Goal: Navigation & Orientation: Find specific page/section

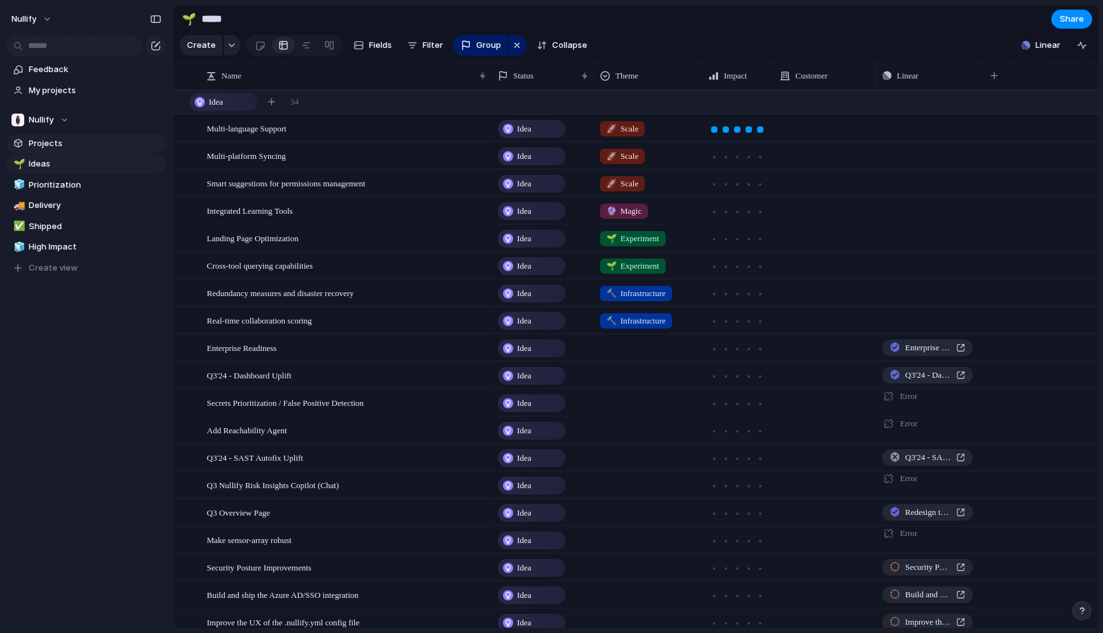
click at [123, 152] on link "Projects" at bounding box center [86, 143] width 160 height 19
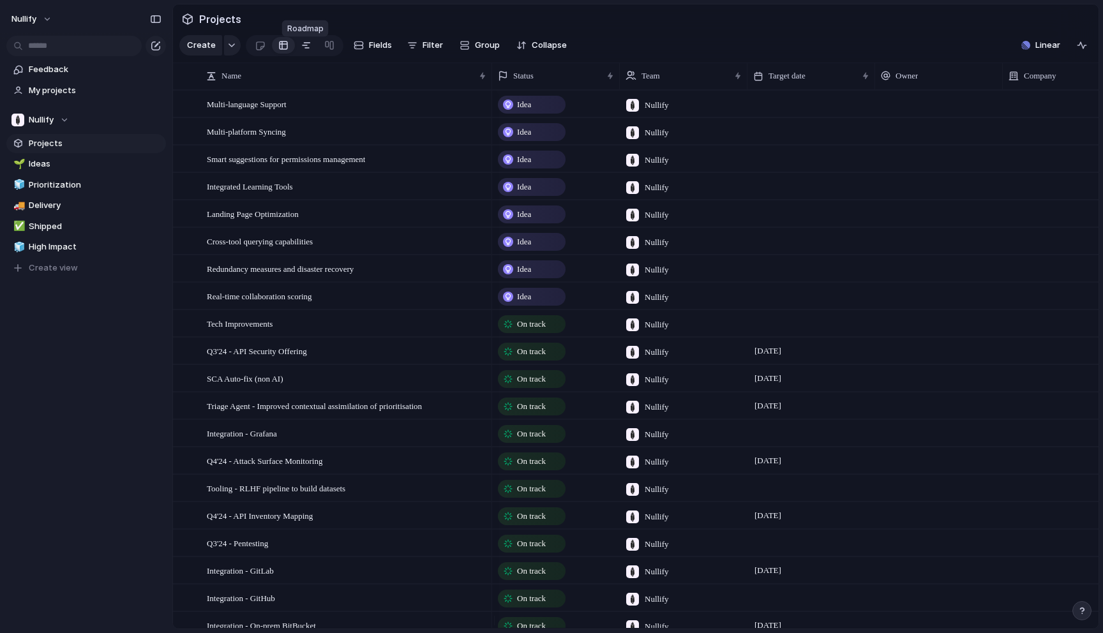
click at [304, 56] on div at bounding box center [306, 45] width 10 height 20
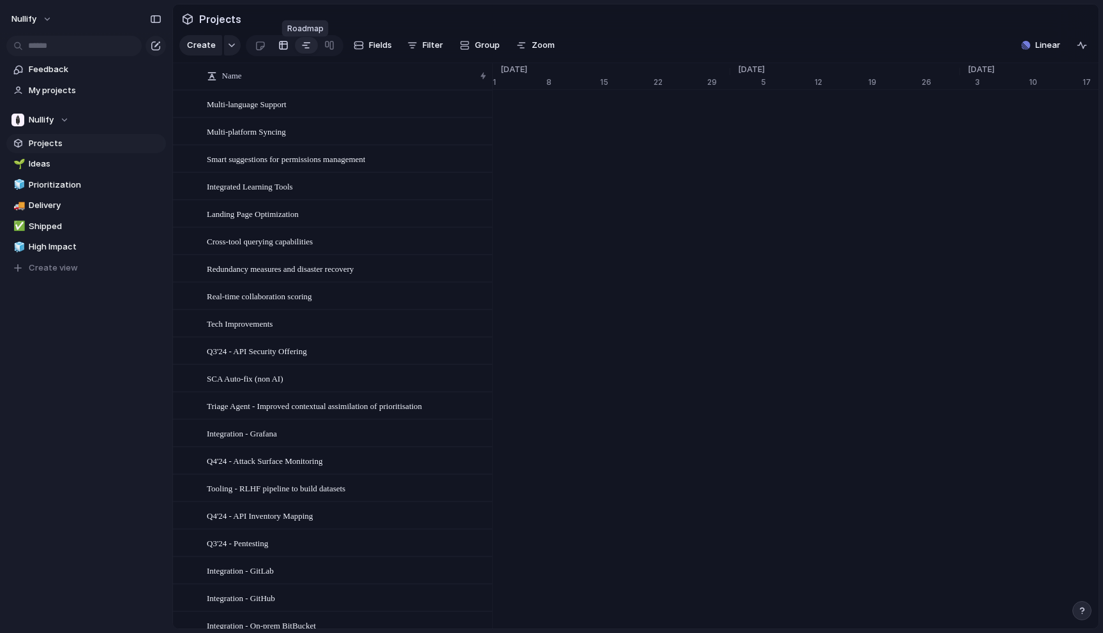
scroll to position [0, 8207]
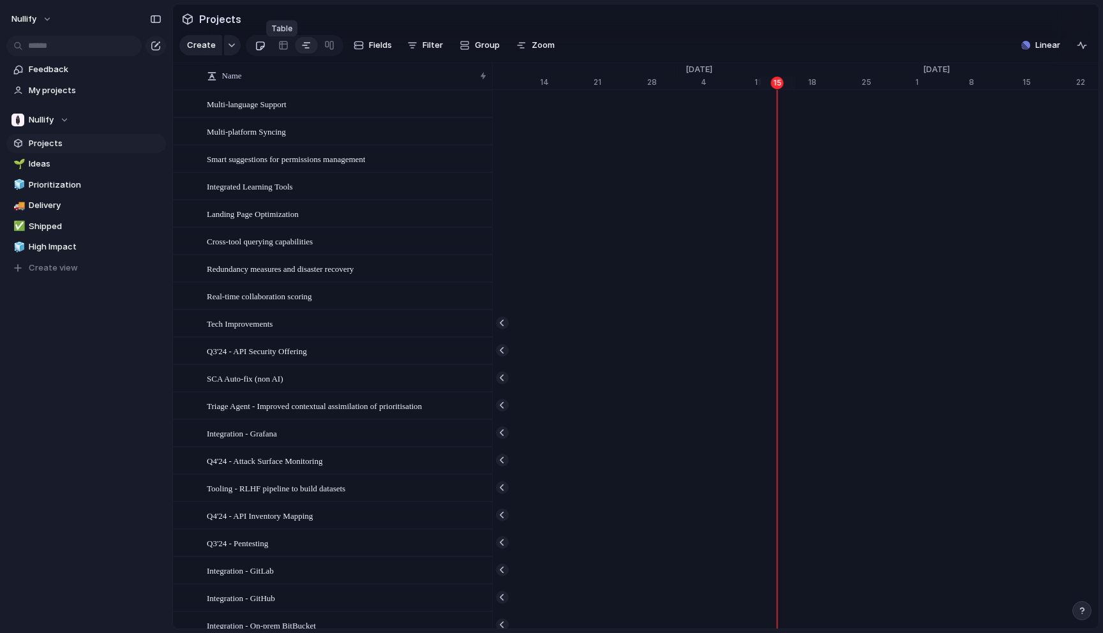
click at [255, 50] on div at bounding box center [260, 45] width 11 height 21
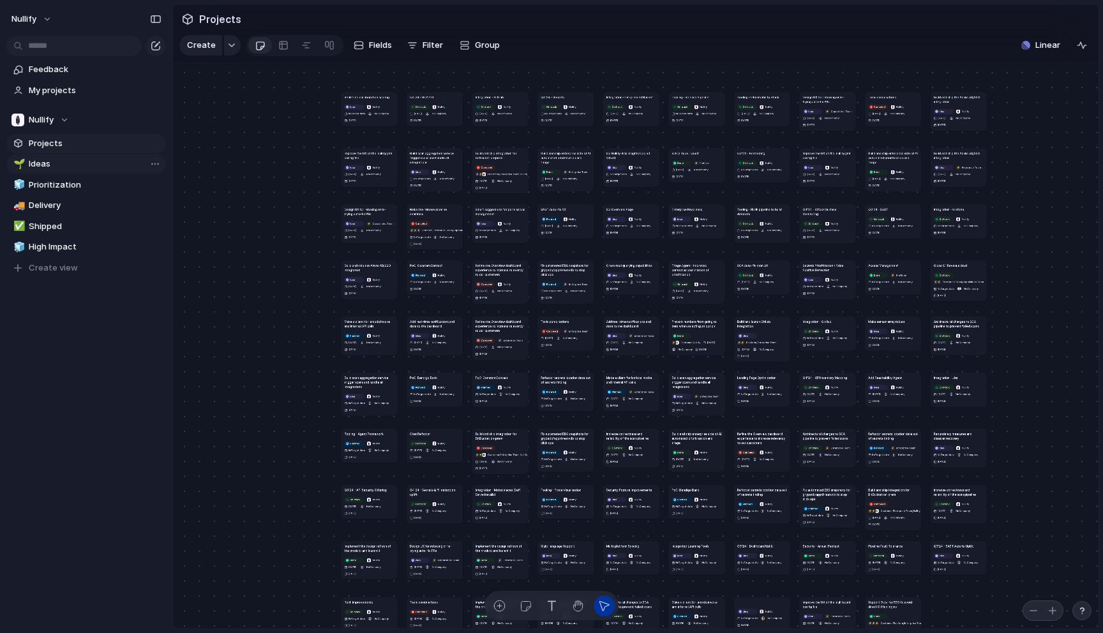
click at [108, 168] on span "Ideas" at bounding box center [95, 164] width 133 height 13
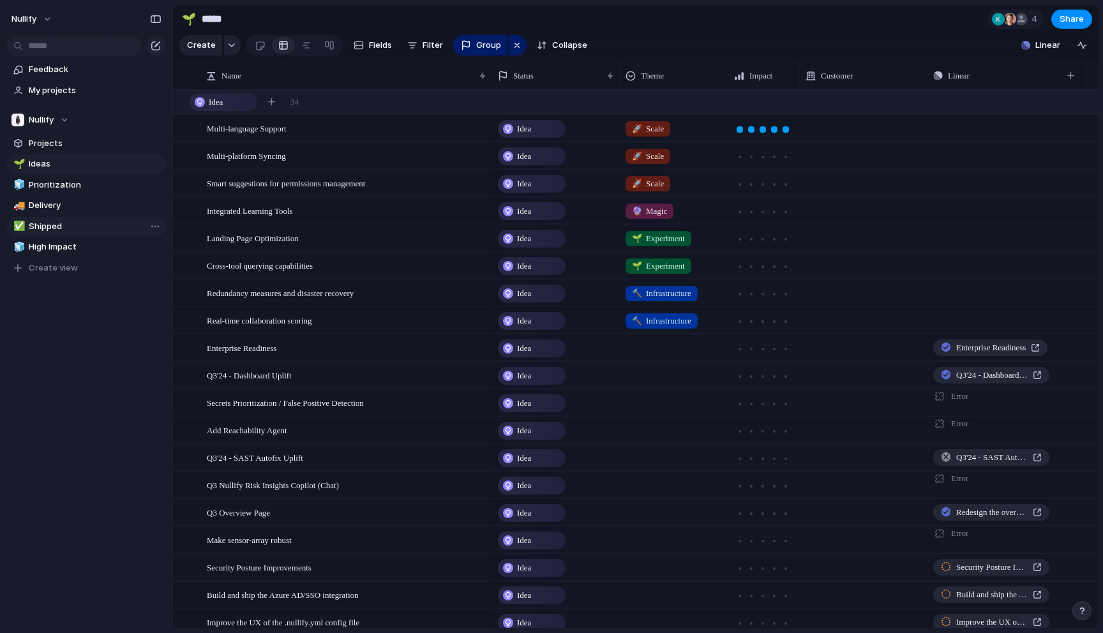
click at [107, 226] on span "Shipped" at bounding box center [95, 226] width 133 height 13
type input "*******"
